Goal: Communication & Community: Answer question/provide support

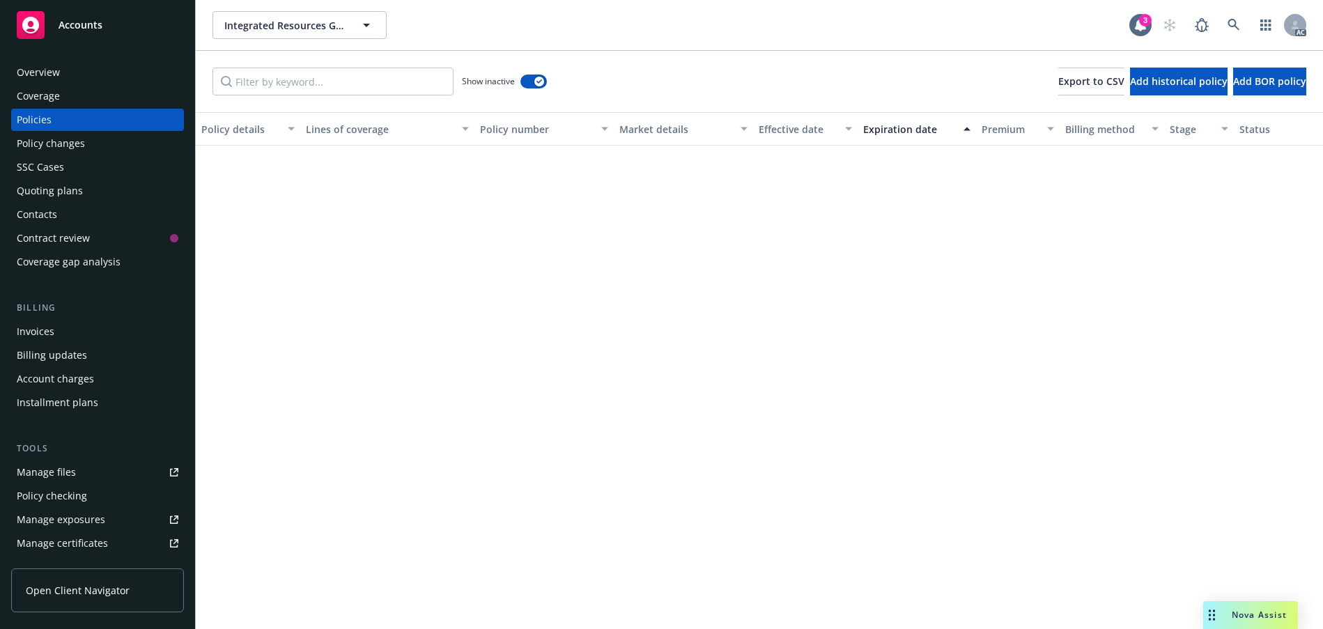
scroll to position [1533, 0]
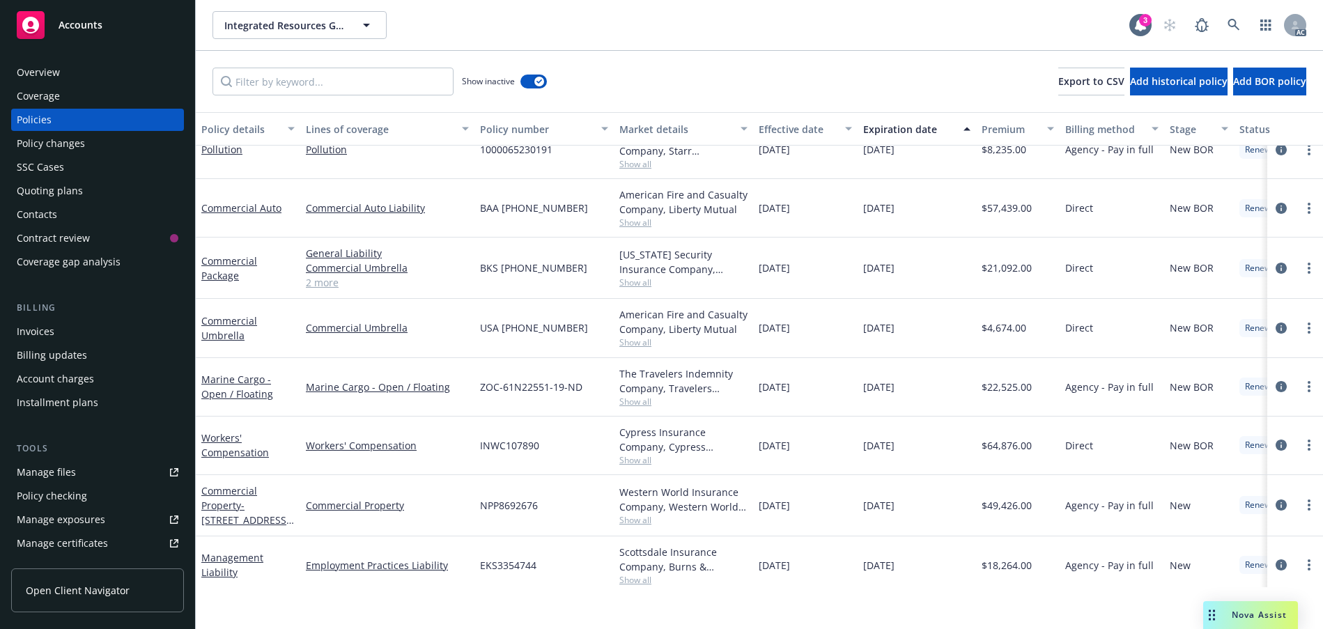
click at [1245, 618] on div "Nova Assist" at bounding box center [1250, 615] width 95 height 28
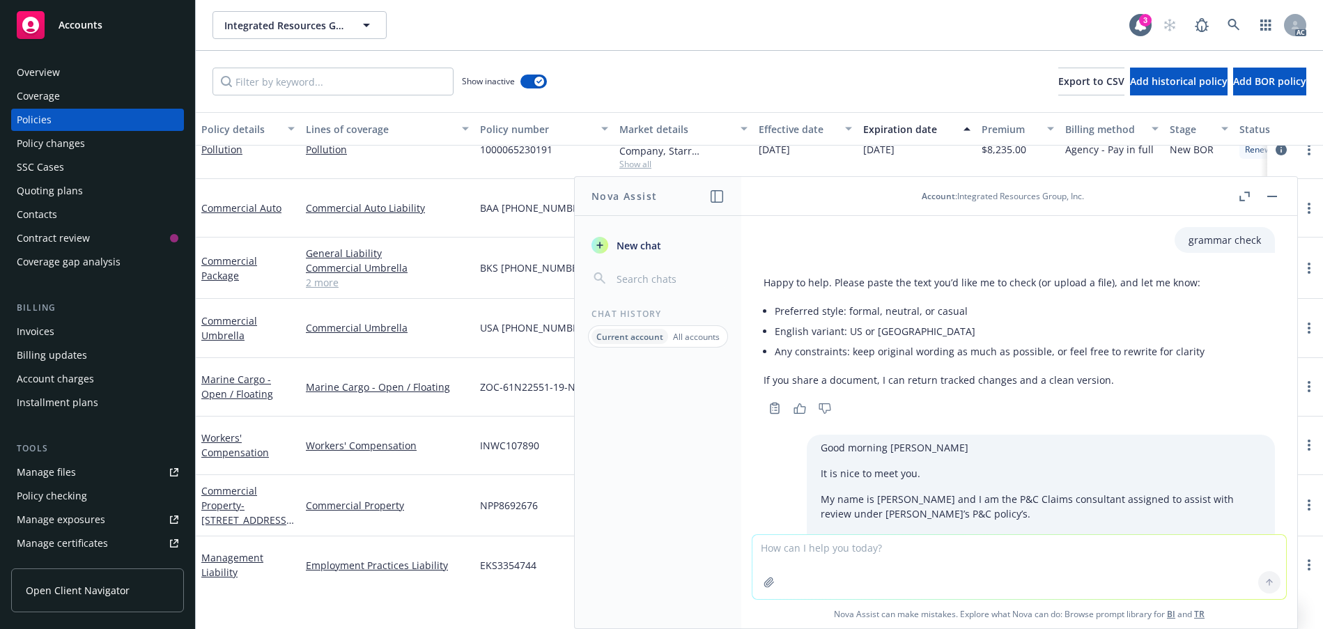
click at [1236, 205] on button "button" at bounding box center [1244, 196] width 17 height 17
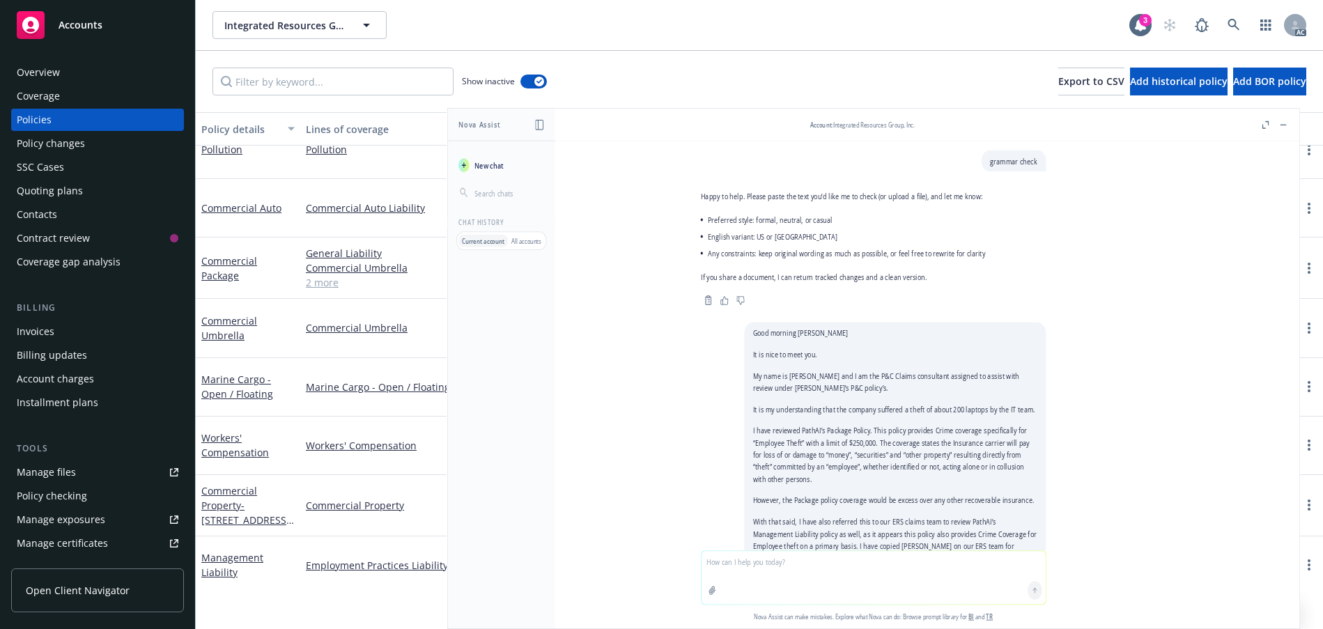
scroll to position [642, 0]
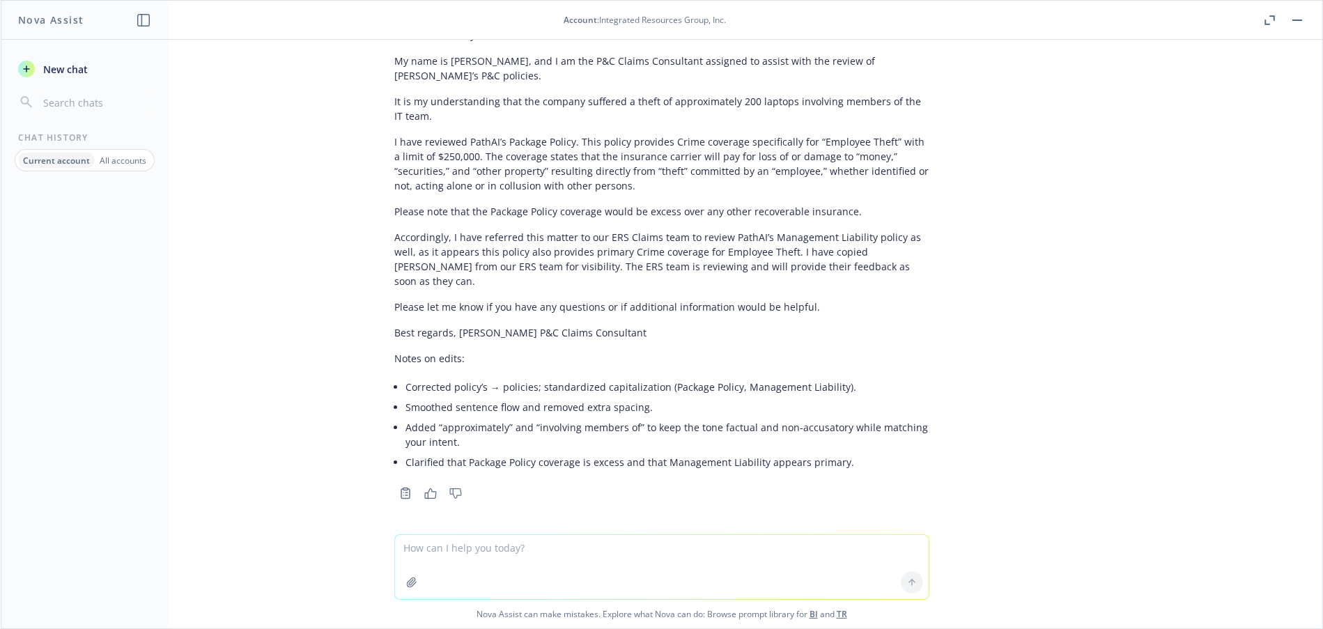
click at [395, 541] on textarea at bounding box center [662, 567] width 534 height 64
type textarea "grammar"
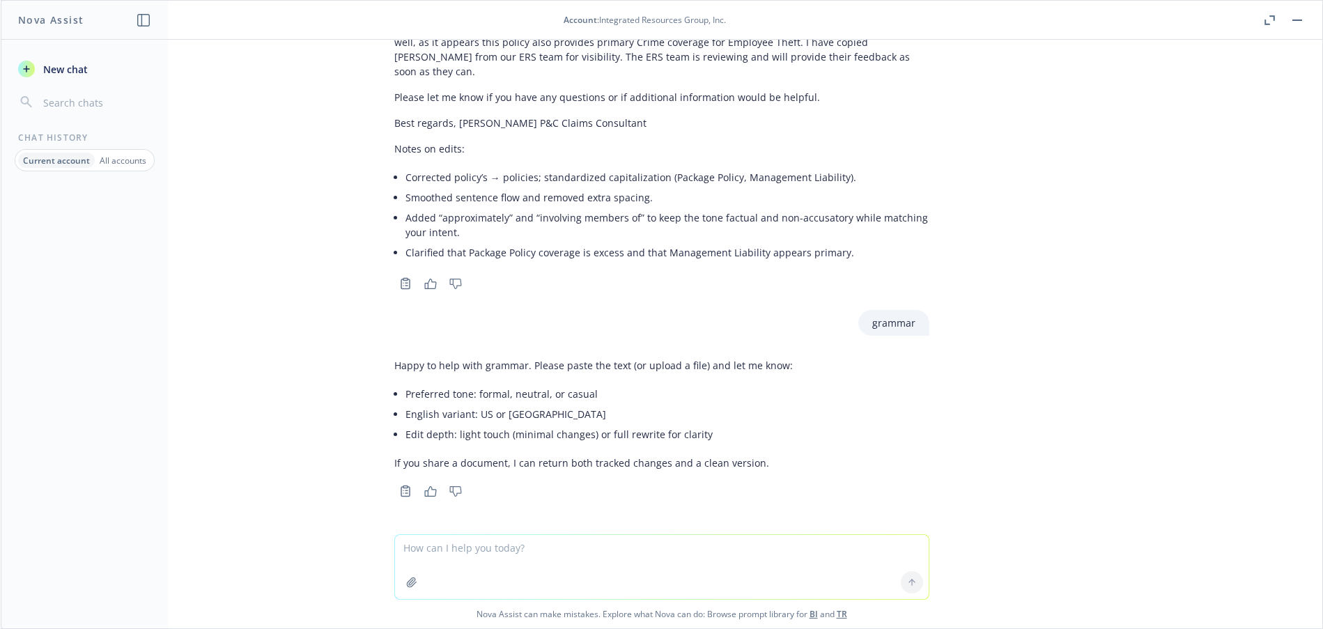
scroll to position [1128, 0]
click at [395, 543] on textarea at bounding box center [662, 567] width 534 height 64
paste textarea "Hi [PERSON_NAME], My name is [PERSON_NAME] and I am the claims consultant assig…"
type textarea "Hi [PERSON_NAME], My name is [PERSON_NAME] and I am the claims consultant assig…"
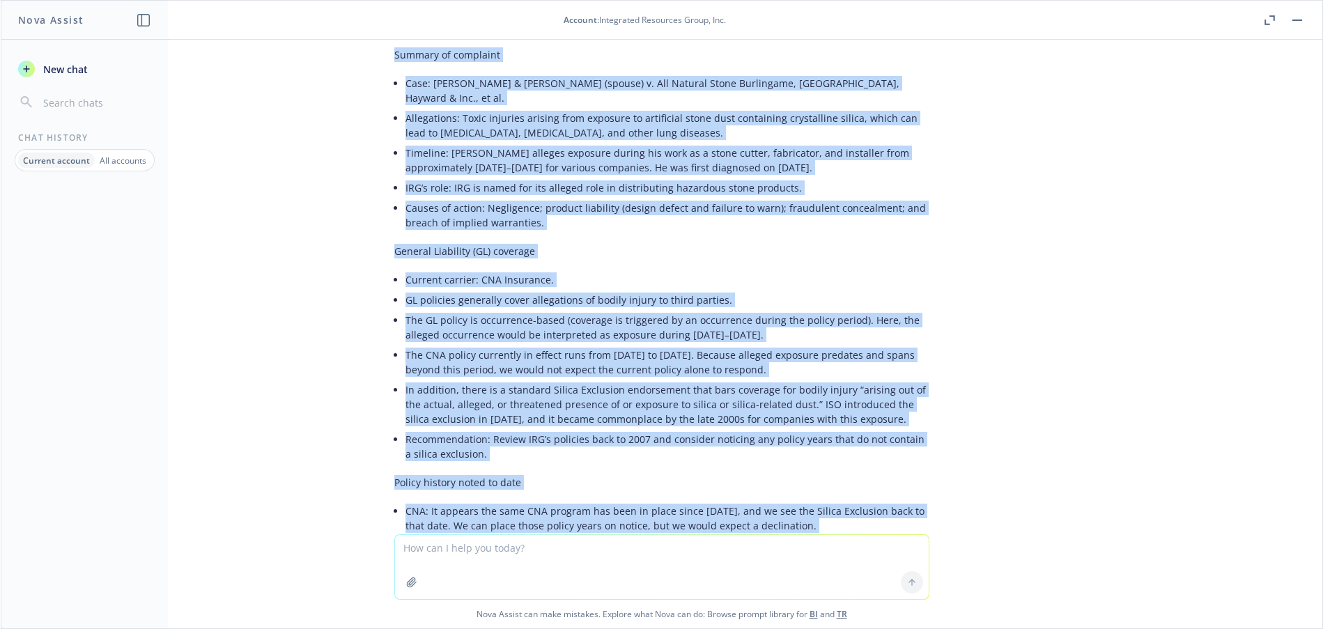
scroll to position [2472, 0]
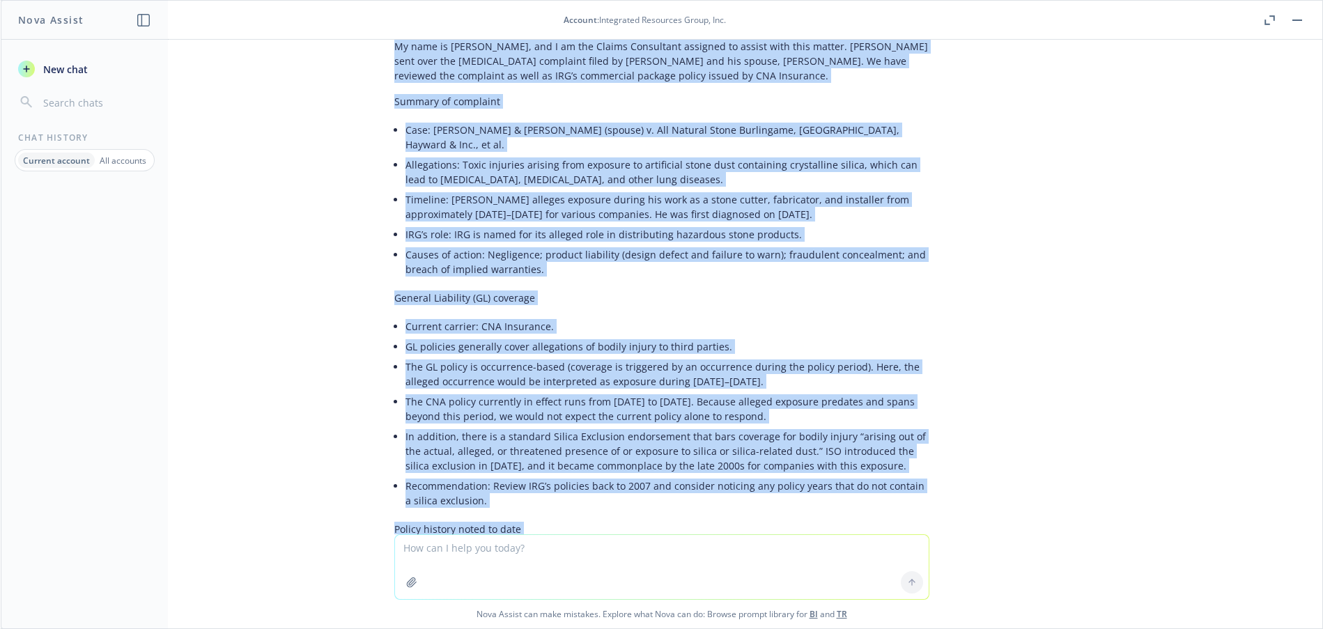
drag, startPoint x: 762, startPoint y: 379, endPoint x: 387, endPoint y: 282, distance: 387.4
click at [387, 282] on div "Here’s a polished version in a clear, professional tone with grammar, punctuati…" at bounding box center [661, 621] width 557 height 1361
copy div "Lo Ipsumdol, Si amet co Adipi Elitse, doe T in utl Etdolo Magnaaliqu enimadmi v…"
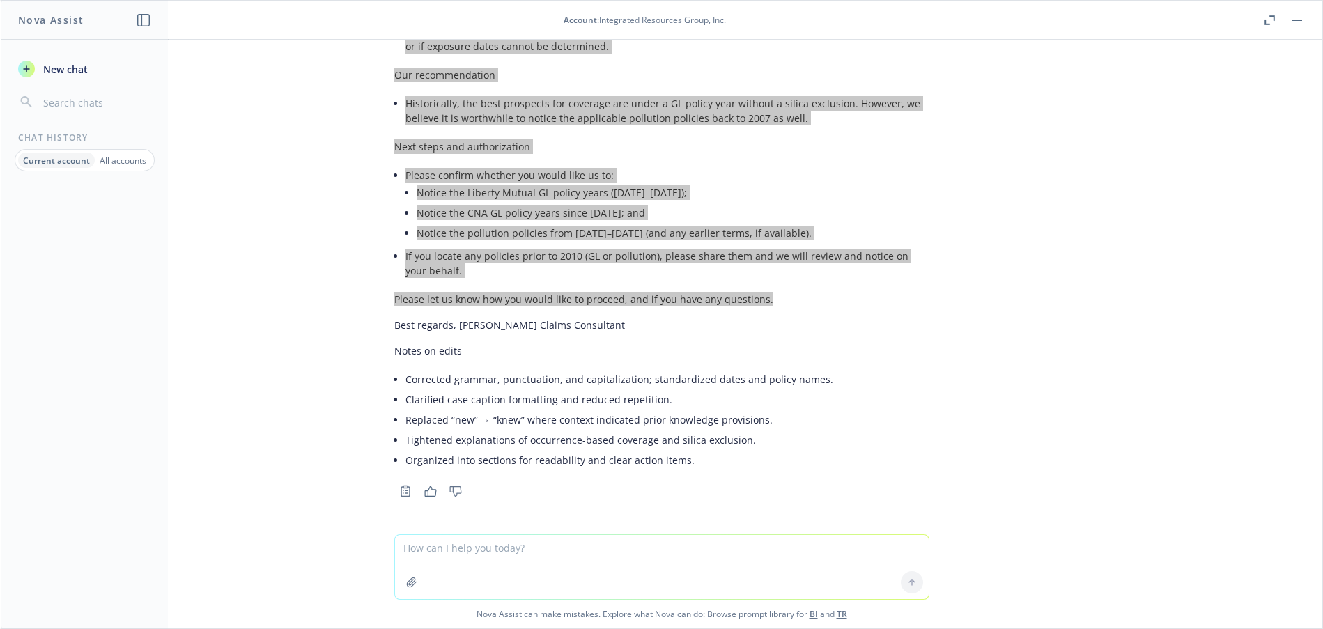
scroll to position [3735, 0]
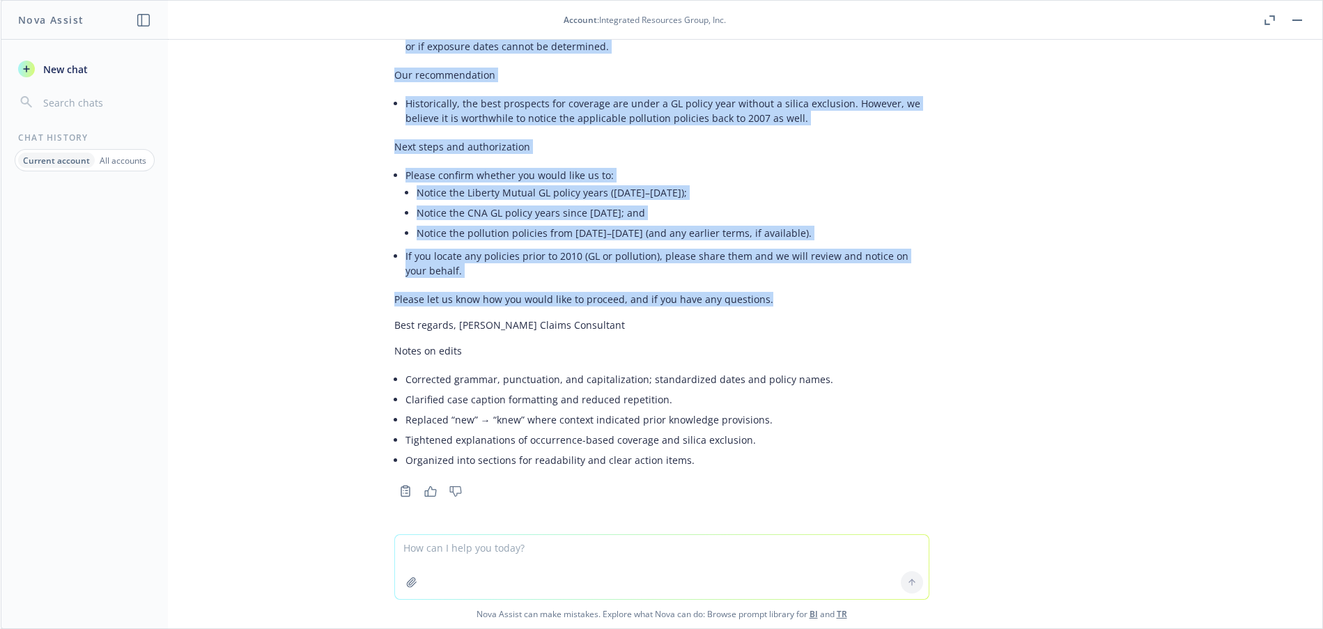
click at [437, 486] on icon "button" at bounding box center [430, 491] width 13 height 10
click at [1265, 25] on icon "button" at bounding box center [1270, 20] width 10 height 10
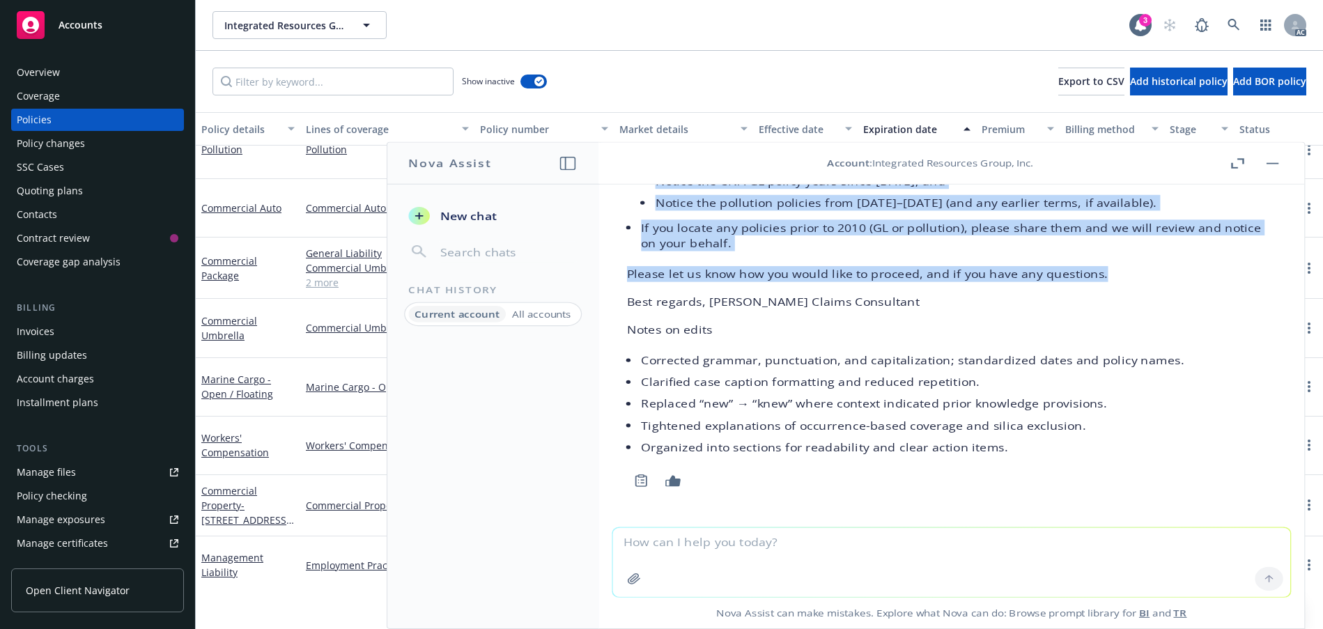
scroll to position [3925, 0]
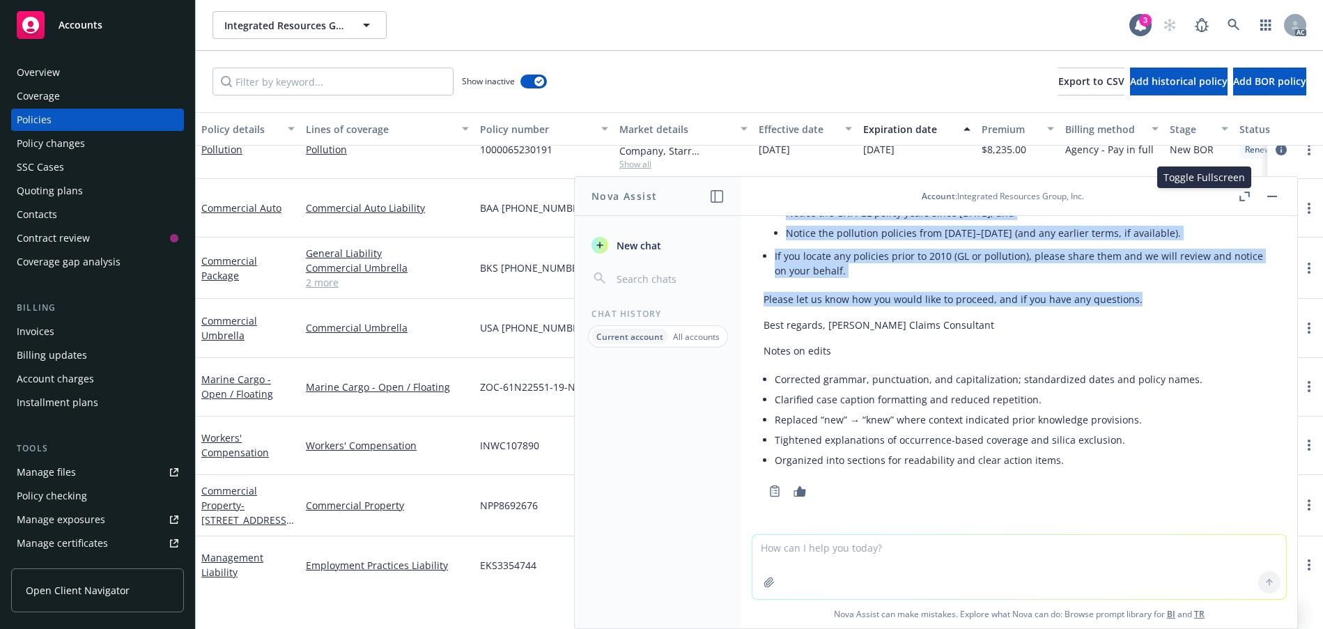
click at [1268, 197] on rect "button" at bounding box center [1273, 196] width 10 height 1
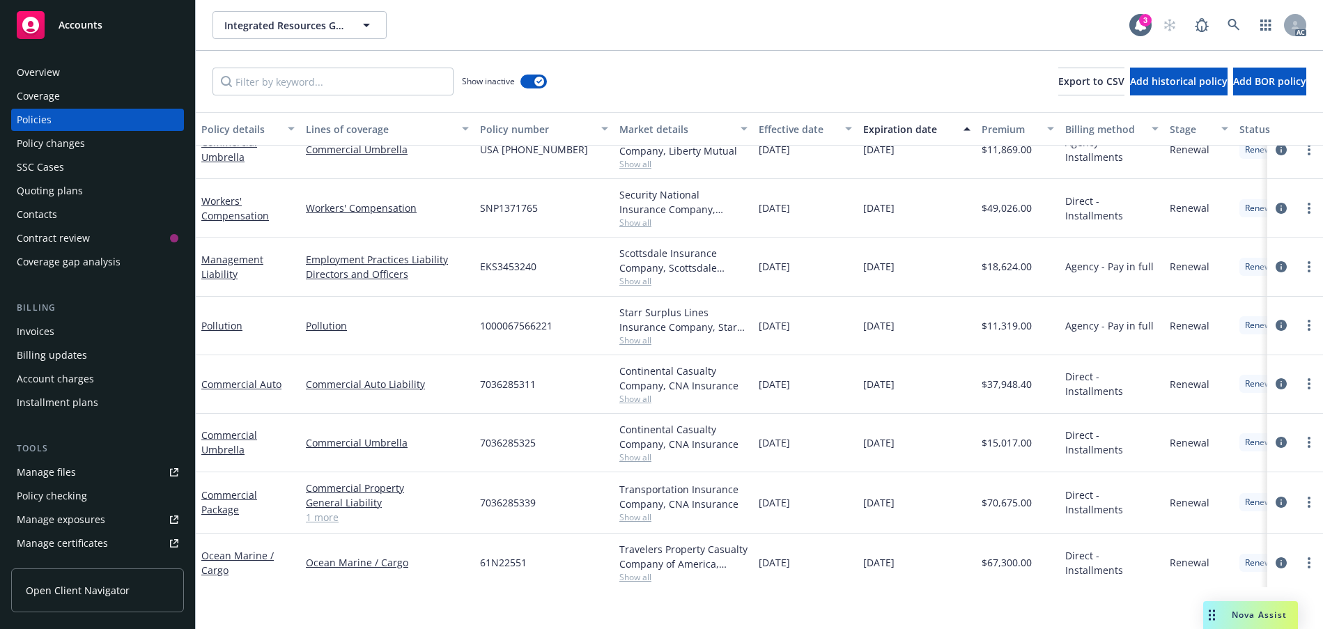
scroll to position [2718, 0]
